Goal: Information Seeking & Learning: Find specific fact

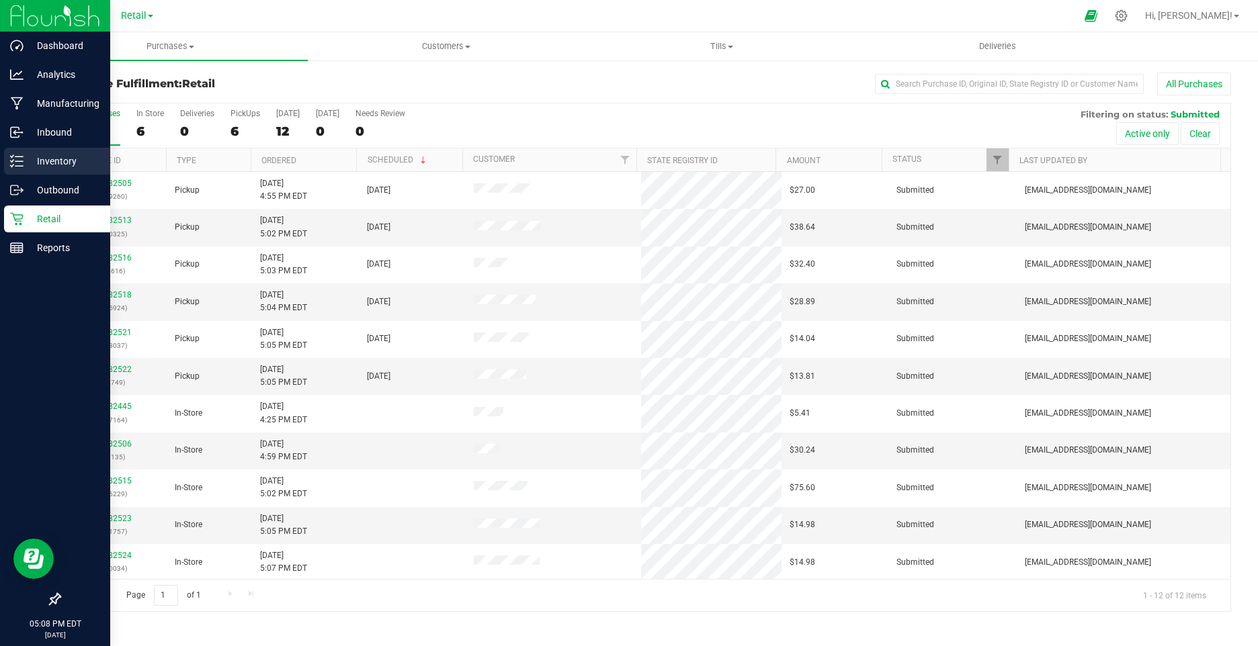
click at [51, 163] on p "Inventory" at bounding box center [64, 161] width 81 height 16
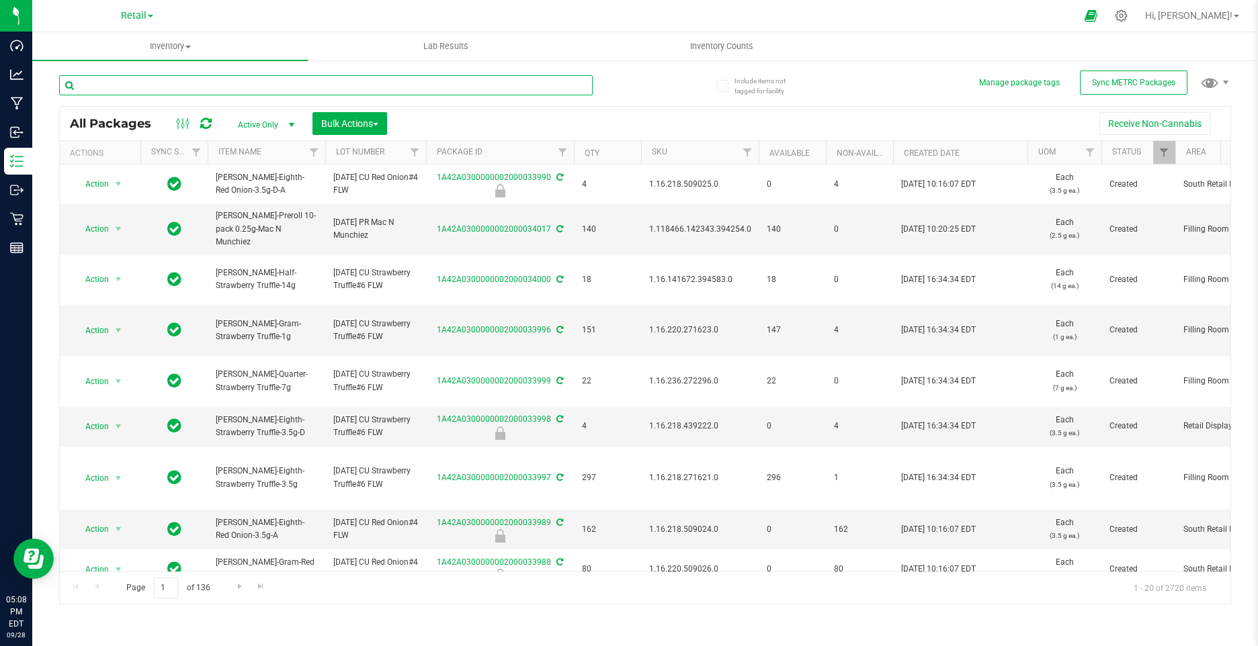
click at [128, 83] on input "text" at bounding box center [325, 85] width 533 height 20
type input "candy clouds"
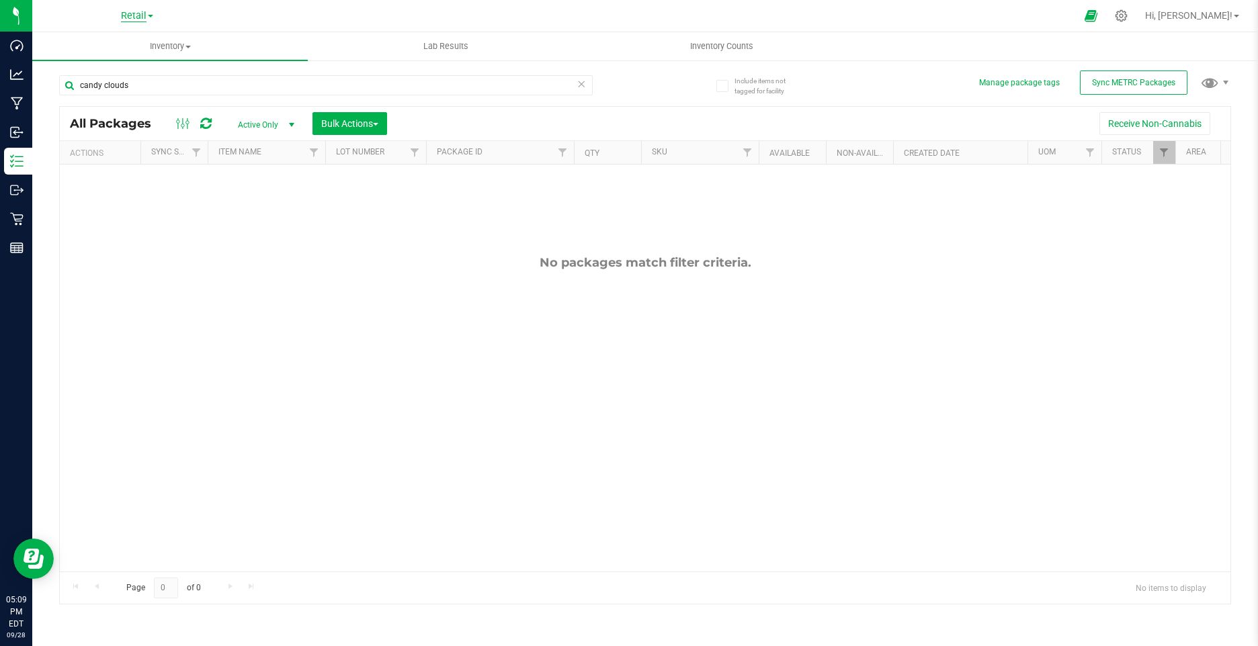
click at [142, 15] on span "Retail" at bounding box center [134, 16] width 26 height 12
click at [85, 57] on link "Retail" at bounding box center [137, 65] width 196 height 18
click at [99, 126] on span "All Packages" at bounding box center [117, 123] width 95 height 15
click at [172, 82] on input "candy clouds" at bounding box center [325, 85] width 533 height 20
click at [167, 42] on span "Inventory" at bounding box center [169, 46] width 275 height 12
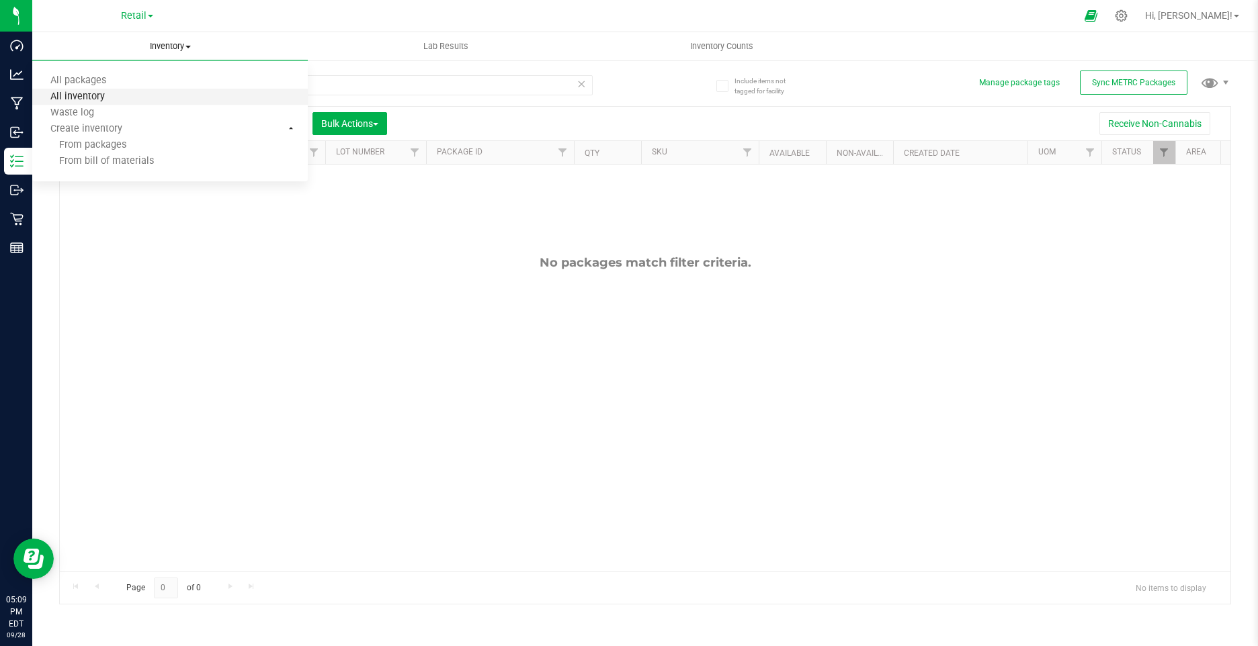
click at [104, 97] on span "All inventory" at bounding box center [77, 96] width 91 height 11
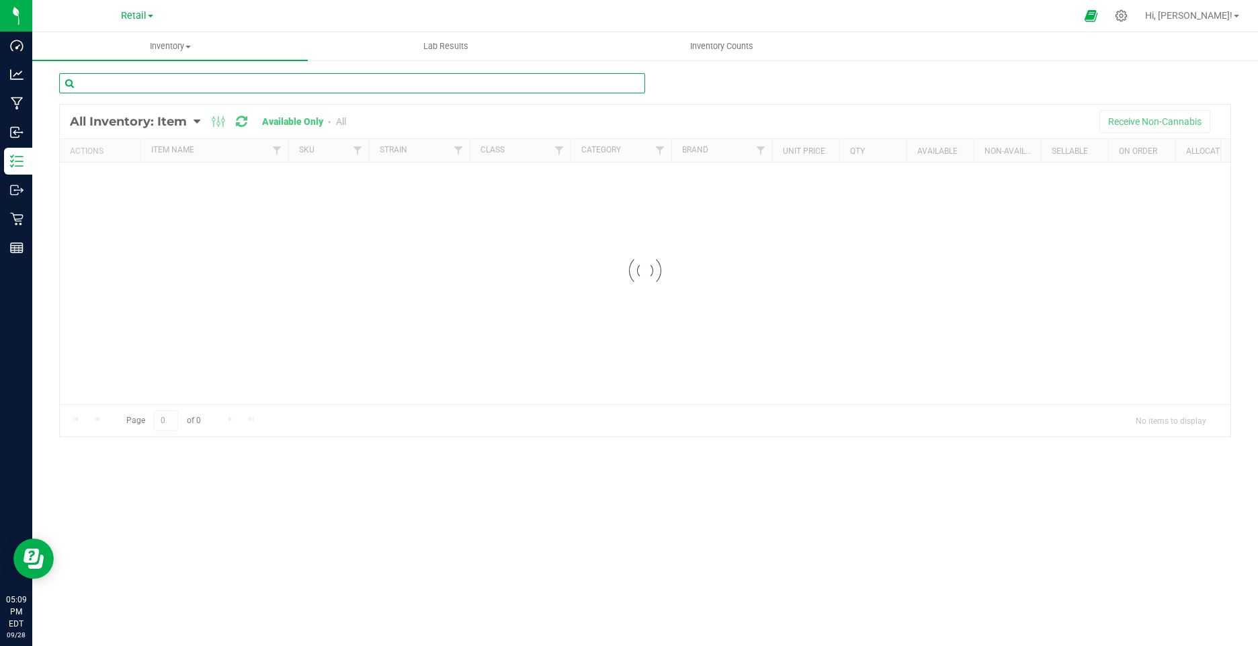
click at [120, 81] on input "text" at bounding box center [352, 83] width 586 height 20
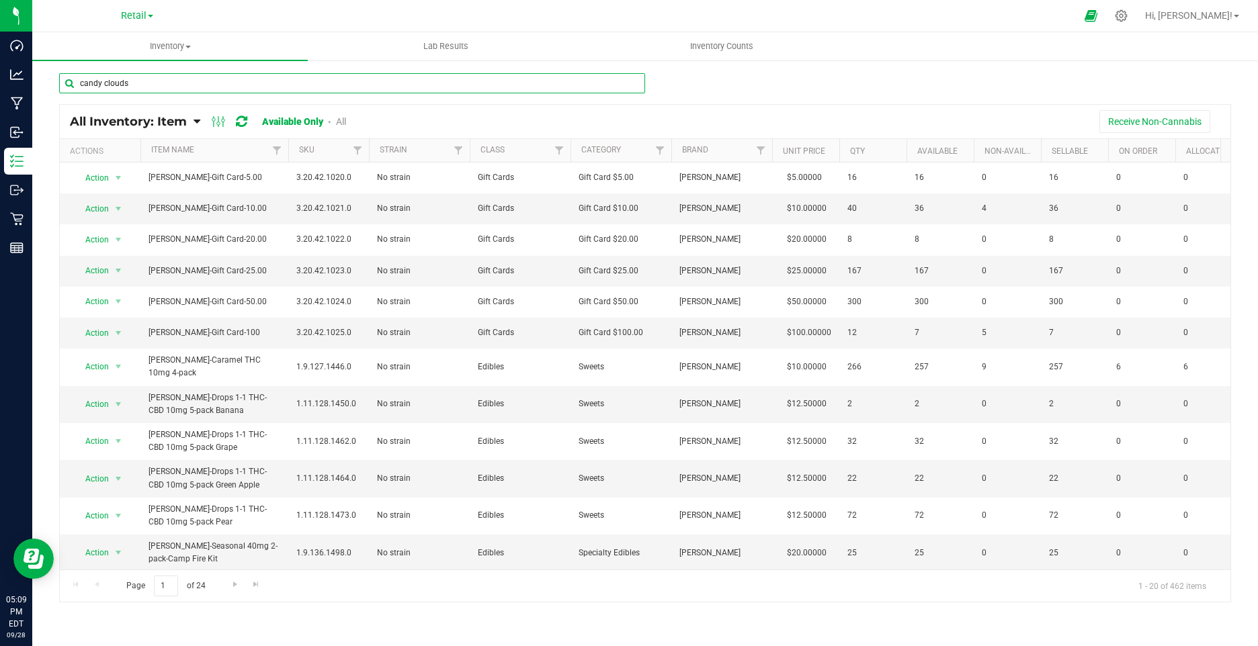
type input "candy clouds"
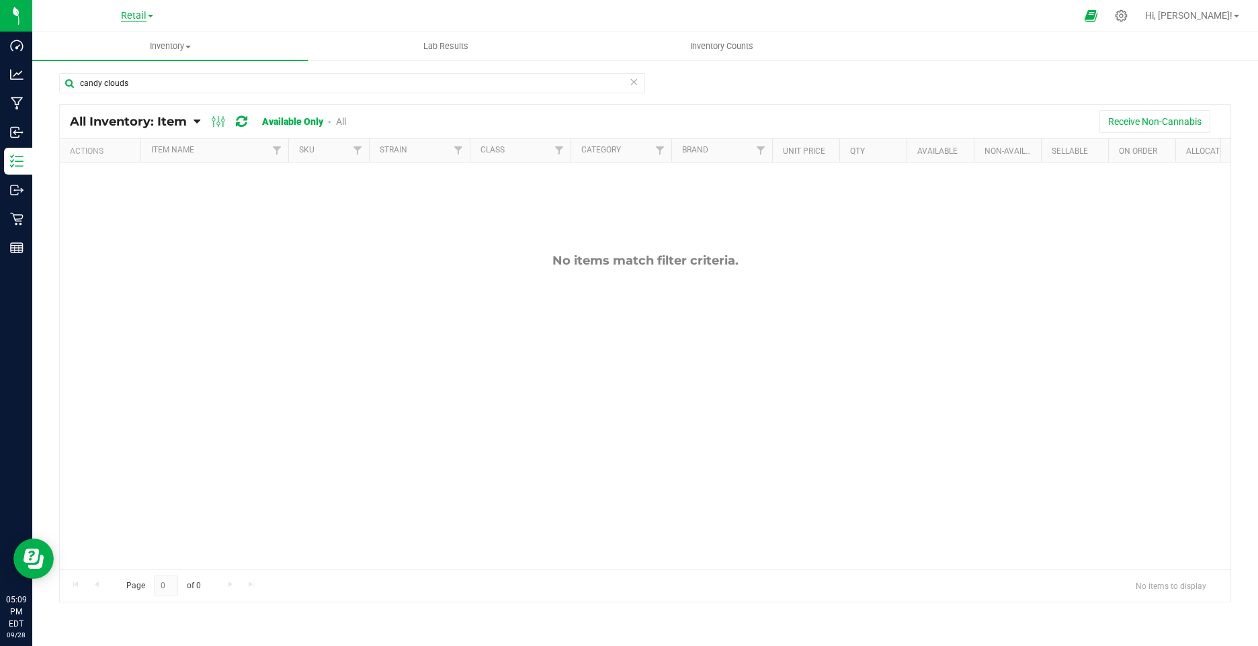
click at [137, 18] on span "Retail" at bounding box center [134, 16] width 26 height 12
click at [66, 66] on link "Retail" at bounding box center [137, 65] width 196 height 18
click at [66, 66] on div "candy clouds All Inventory: Item Item Summary Item (default) Item by Strain Ite…" at bounding box center [644, 269] width 1225 height 420
click at [212, 407] on div "No items match filter criteria." at bounding box center [645, 412] width 1170 height 498
click at [169, 40] on span "Inventory" at bounding box center [169, 46] width 275 height 12
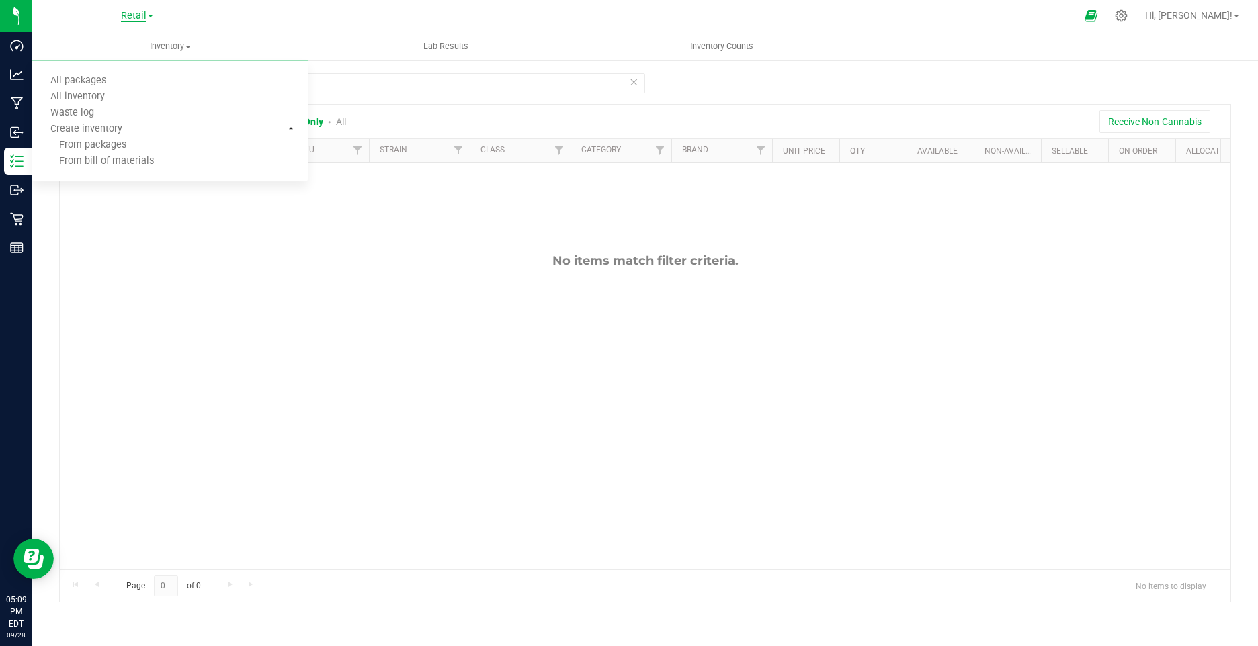
click at [125, 14] on span "Retail" at bounding box center [134, 16] width 26 height 12
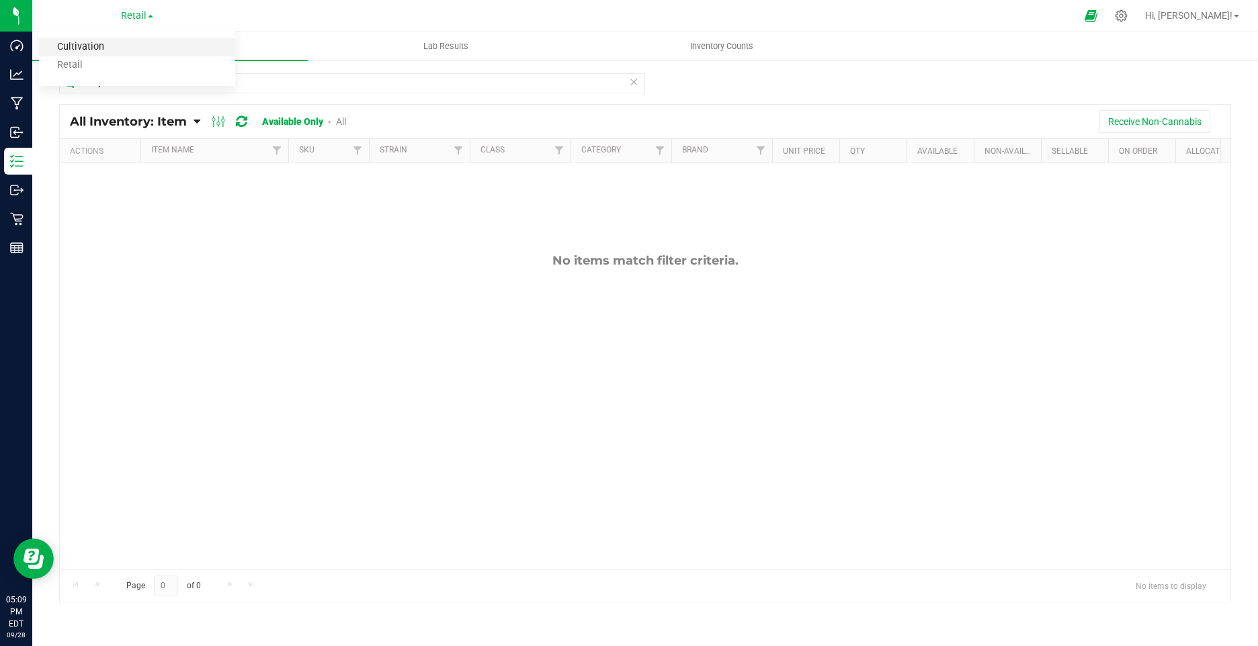
click at [99, 44] on link "Cultivation" at bounding box center [137, 47] width 196 height 18
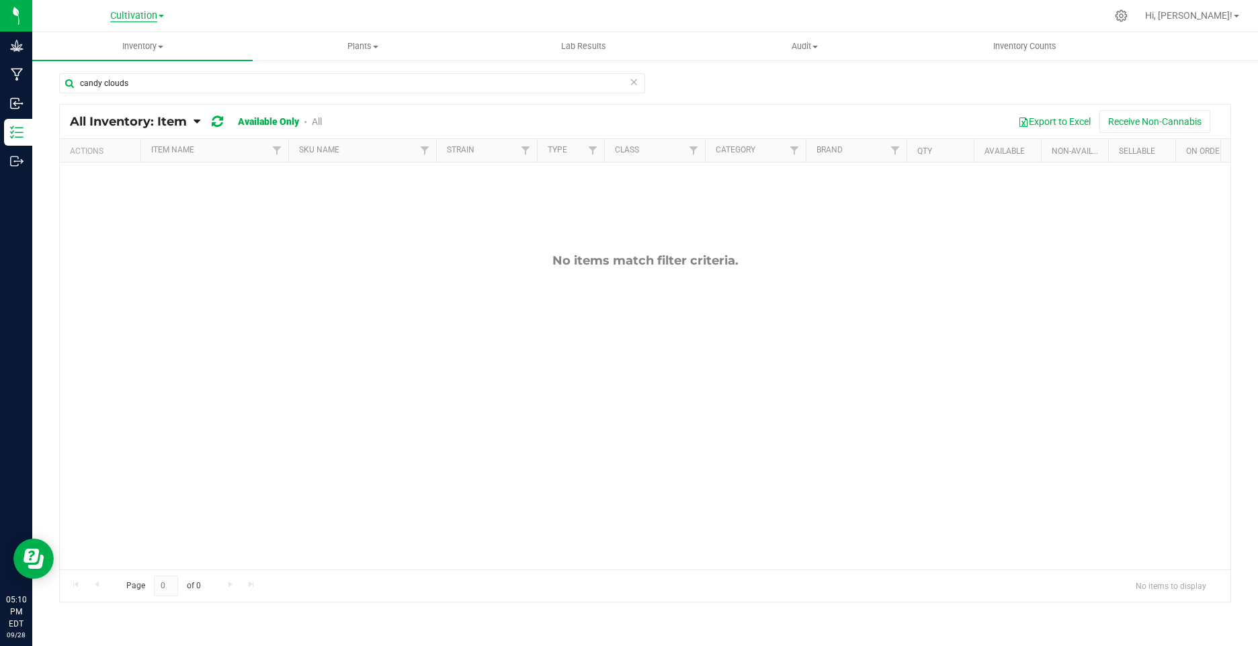
click at [149, 13] on span "Cultivation" at bounding box center [133, 16] width 47 height 12
click at [95, 65] on link "Retail" at bounding box center [137, 65] width 196 height 18
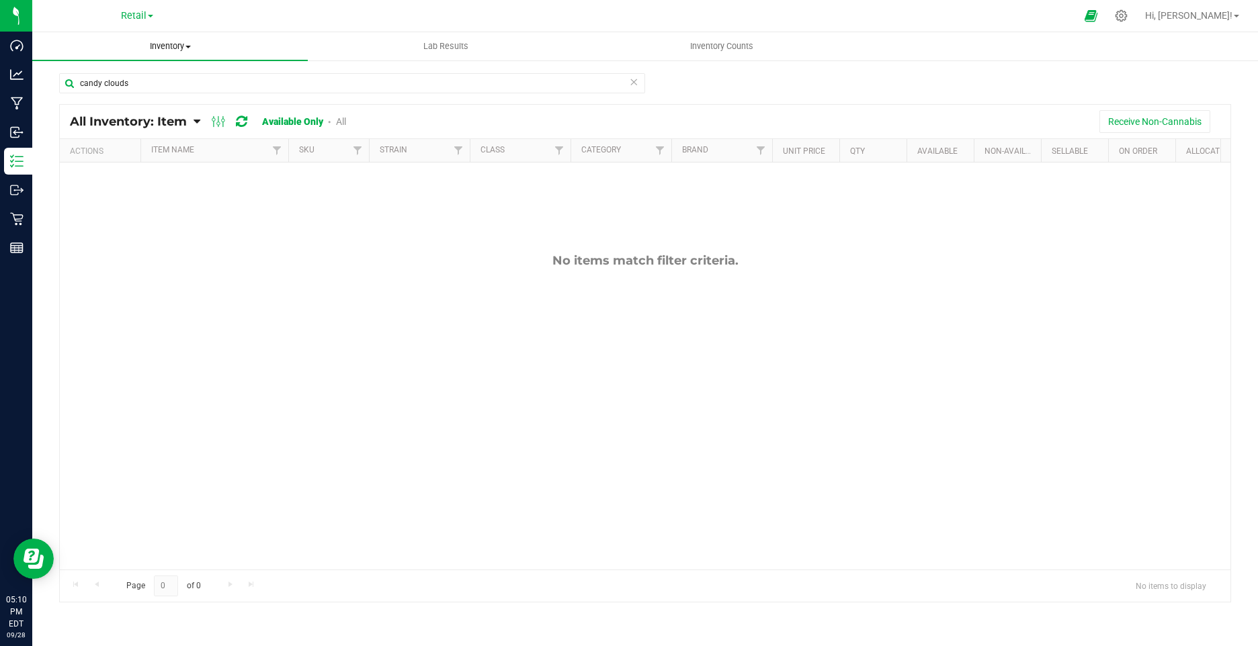
click at [185, 42] on span "Inventory" at bounding box center [169, 46] width 275 height 12
click at [103, 80] on span "All packages" at bounding box center [78, 80] width 92 height 11
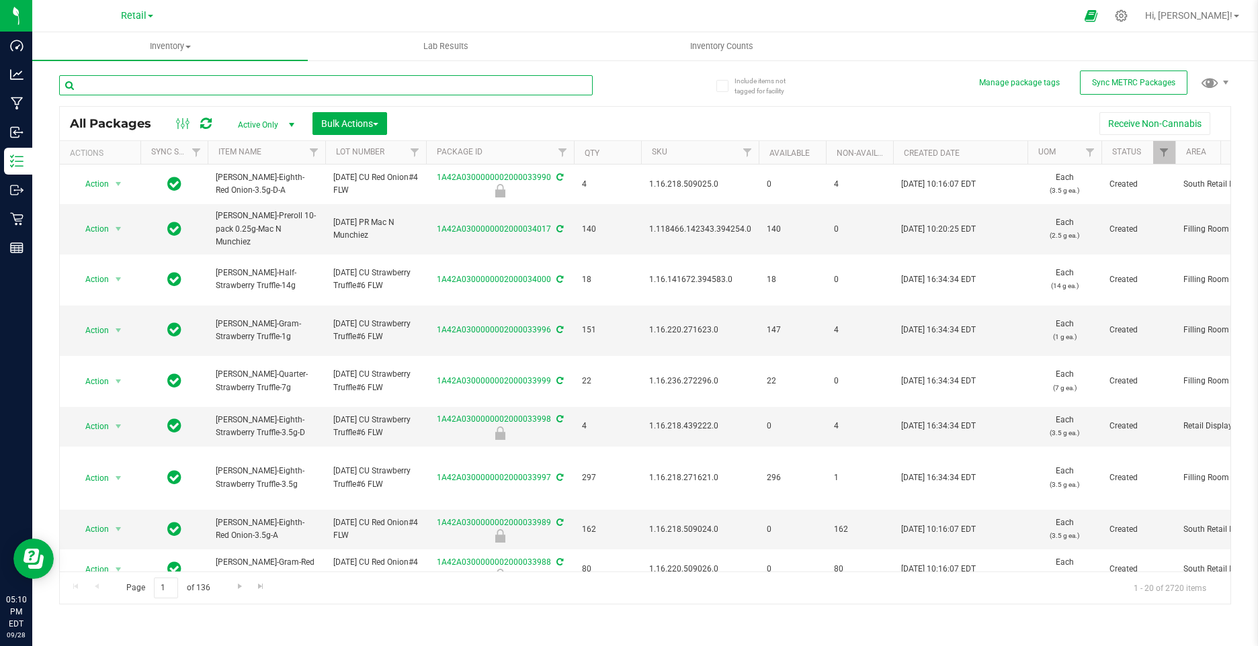
click at [175, 85] on input "text" at bounding box center [325, 85] width 533 height 20
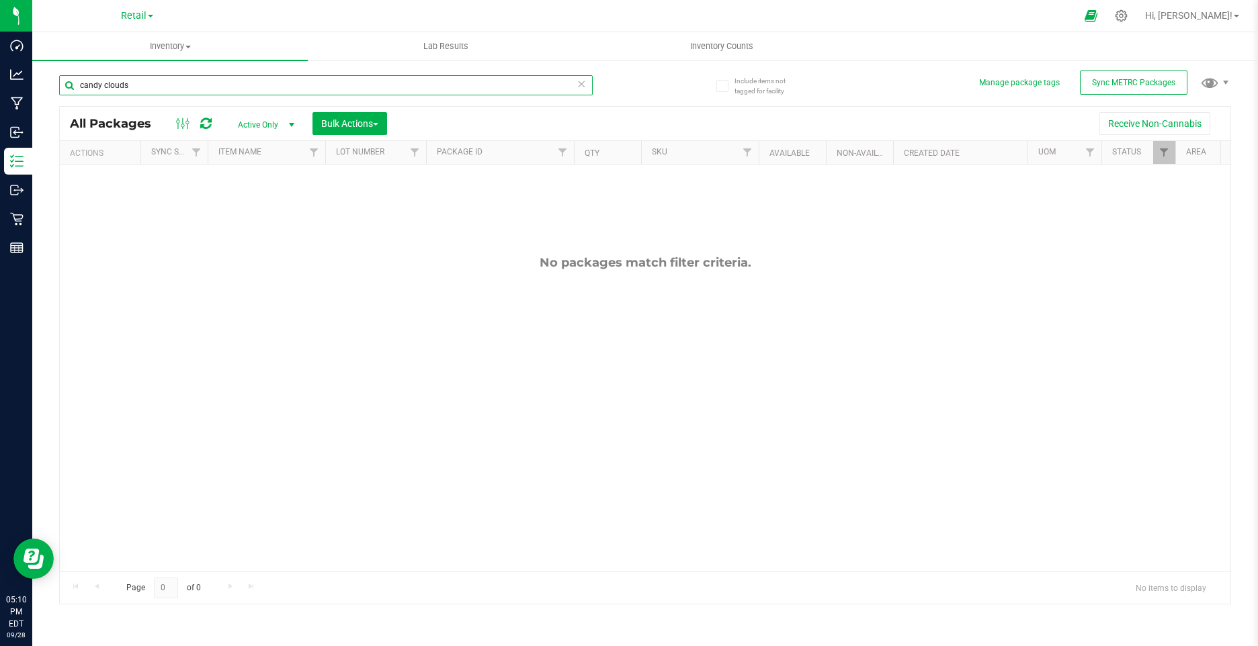
click at [224, 95] on input "candy clouds" at bounding box center [325, 85] width 533 height 20
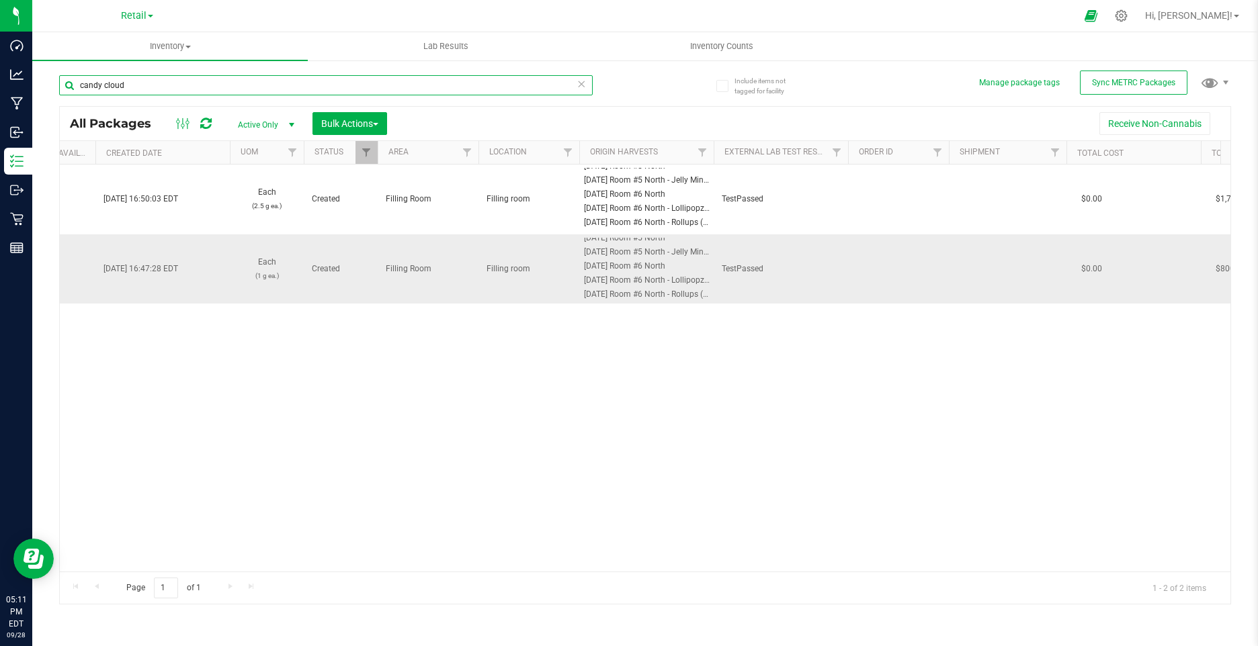
scroll to position [9, 0]
drag, startPoint x: 142, startPoint y: 84, endPoint x: 72, endPoint y: 83, distance: 70.5
click at [72, 83] on input "candy cloud" at bounding box center [325, 85] width 533 height 20
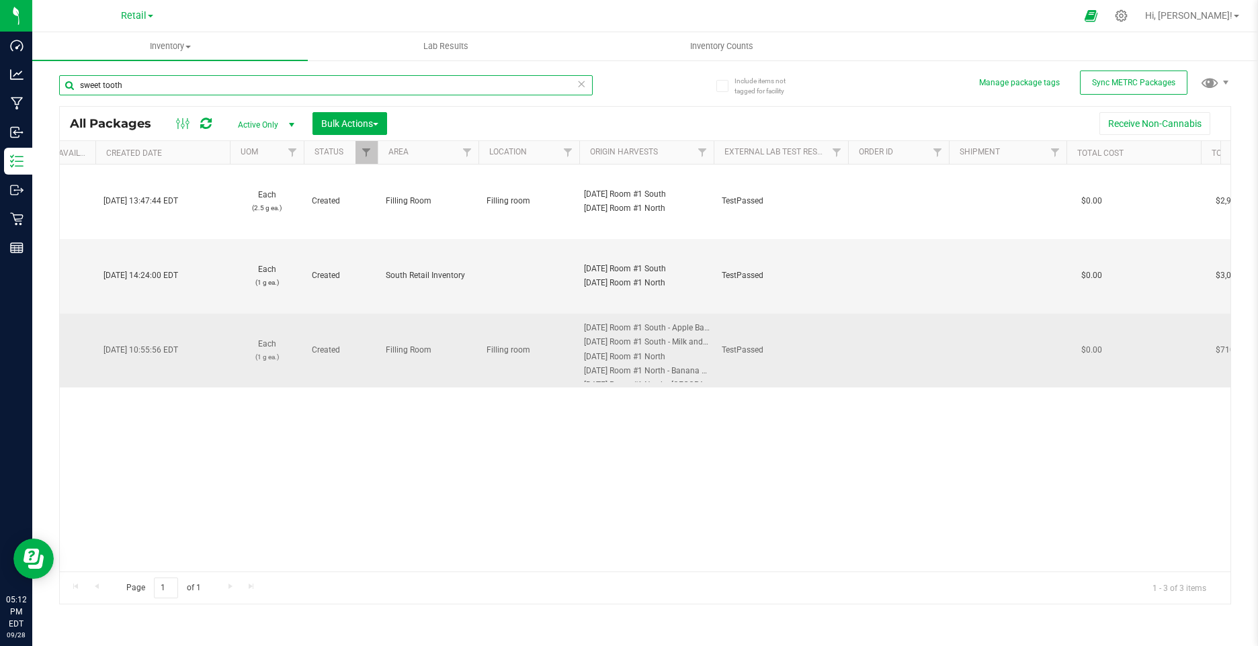
scroll to position [24, 0]
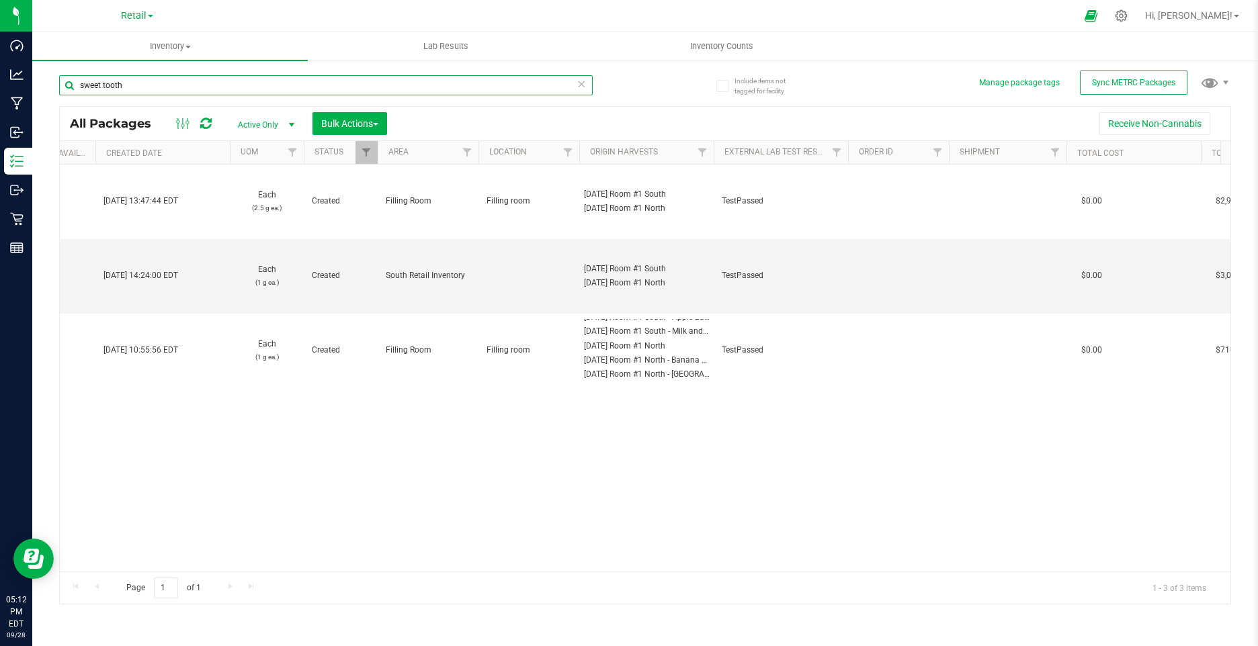
drag, startPoint x: 132, startPoint y: 87, endPoint x: -3, endPoint y: 87, distance: 135.0
click at [0, 87] on html "Dashboard Analytics Manufacturing Inbound Inventory Outbound Retail Reports 05:…" at bounding box center [629, 323] width 1258 height 646
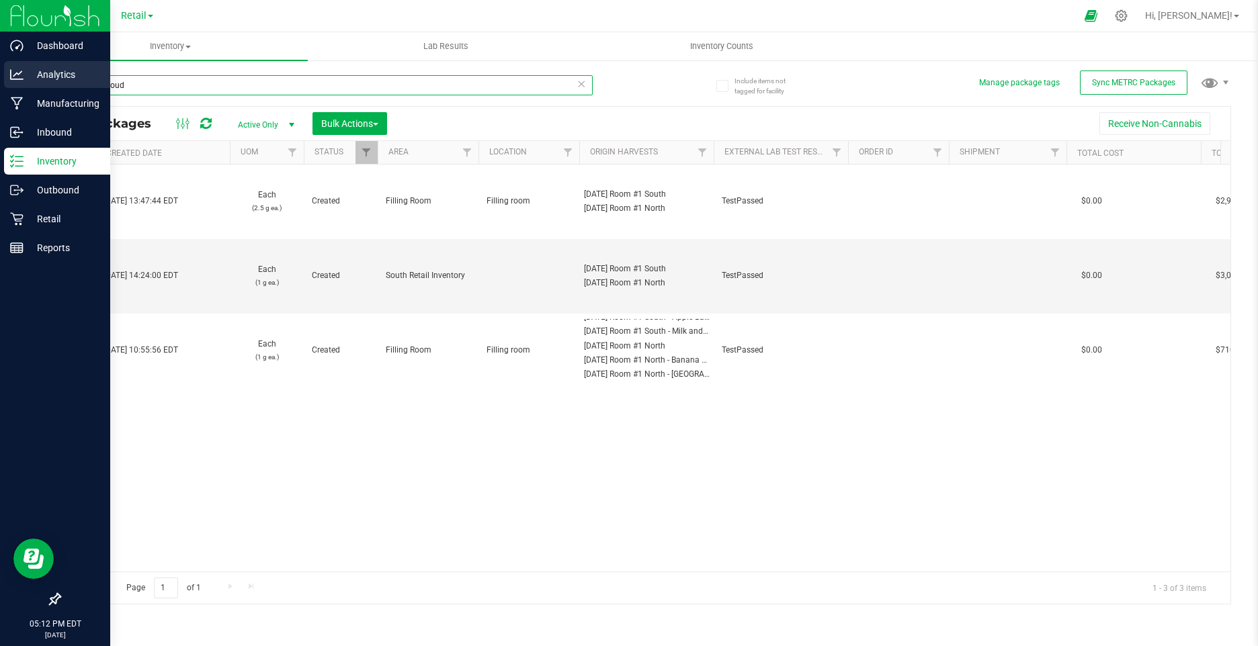
type input "candy cloud"
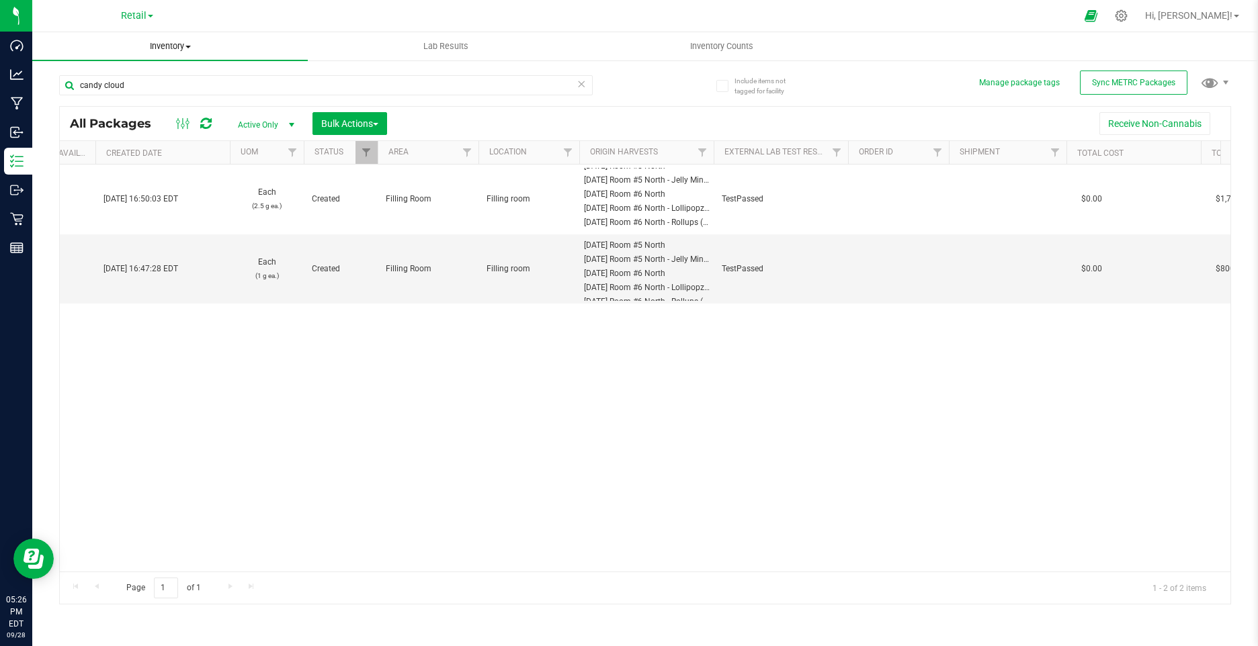
click at [167, 39] on uib-tab-heading "Inventory All packages All inventory Waste log Create inventory" at bounding box center [169, 46] width 275 height 28
click at [131, 20] on span "Retail" at bounding box center [134, 16] width 26 height 12
click at [97, 58] on link "Retail" at bounding box center [137, 65] width 196 height 18
click at [363, 527] on div "Action Action Adjust qty Create package Edit attributes Global inventory Locate…" at bounding box center [645, 368] width 1170 height 407
click at [168, 50] on span "Inventory" at bounding box center [169, 46] width 275 height 12
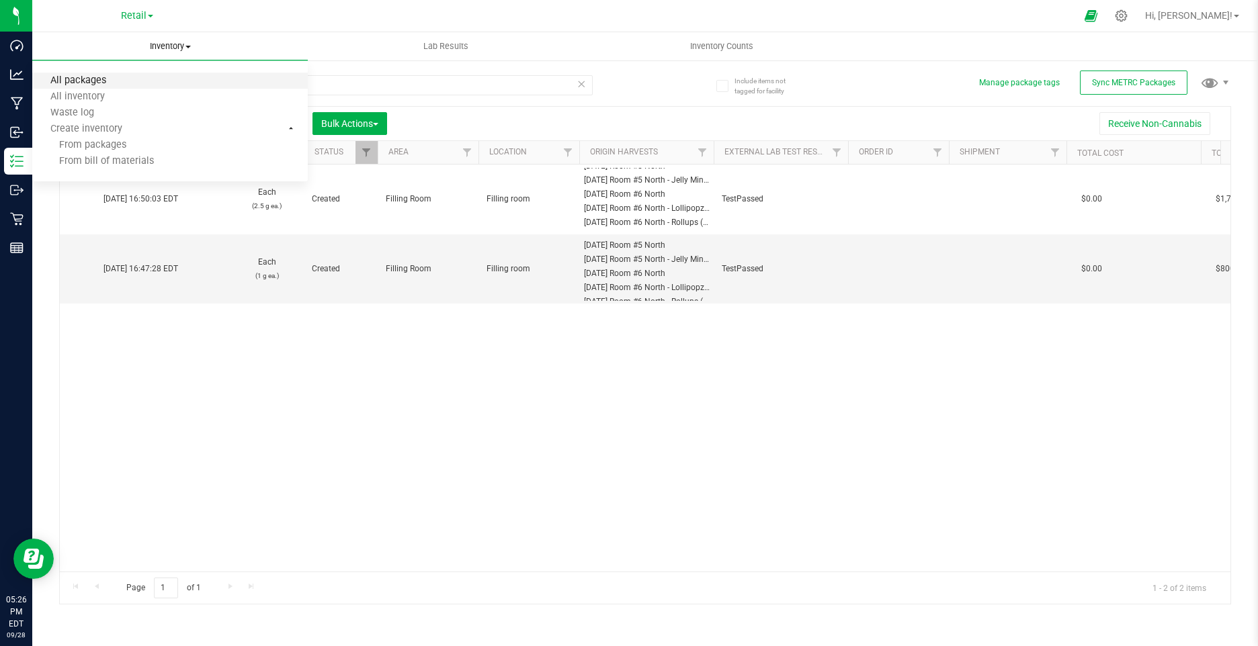
click at [102, 75] on span "All packages" at bounding box center [78, 80] width 92 height 11
